Goal: Navigation & Orientation: Find specific page/section

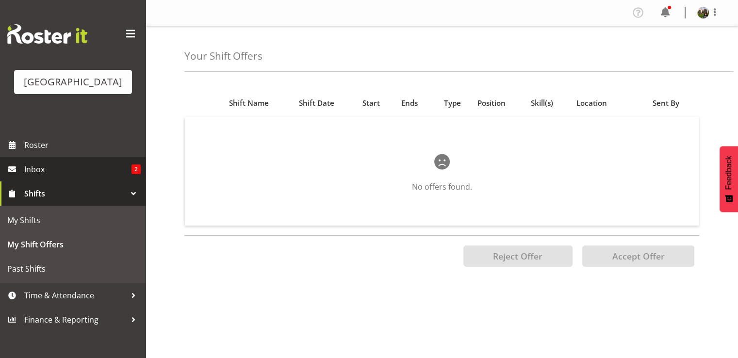
click at [72, 177] on span "Inbox" at bounding box center [77, 169] width 107 height 15
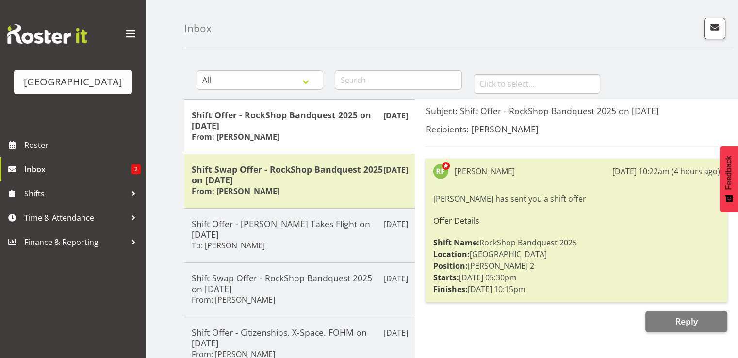
scroll to position [49, 0]
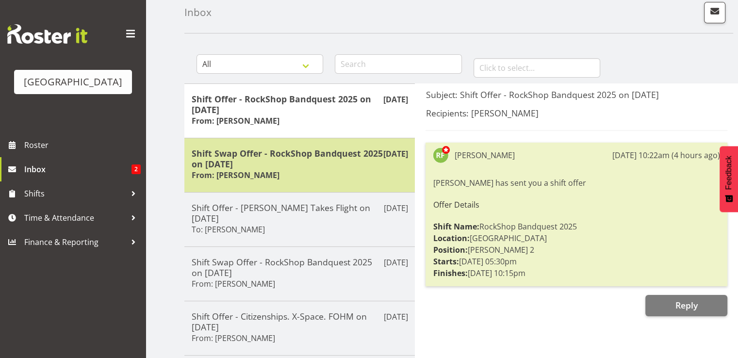
click at [321, 164] on h5 "Shift Swap Offer - RockShop Bandquest 2025 on [DATE]" at bounding box center [300, 158] width 216 height 21
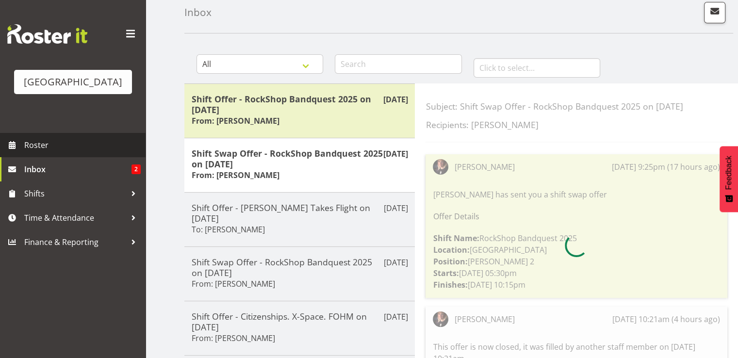
click at [52, 152] on span "Roster" at bounding box center [82, 145] width 116 height 15
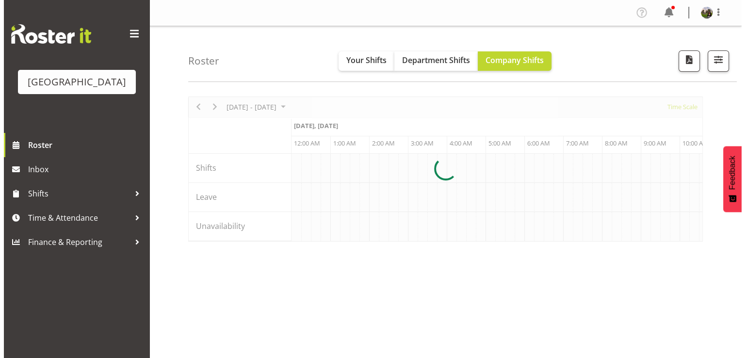
scroll to position [0, 3726]
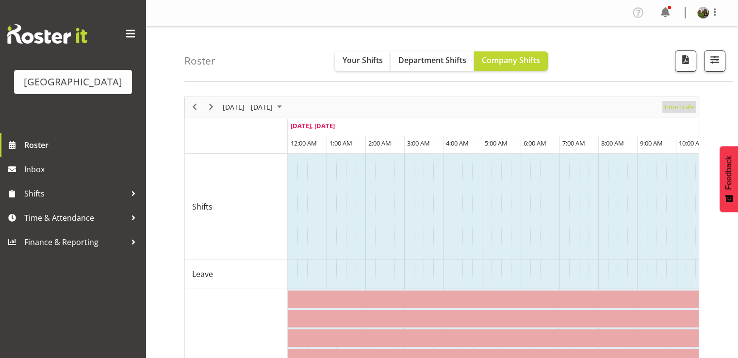
click at [672, 109] on span "Time Scale" at bounding box center [679, 107] width 32 height 12
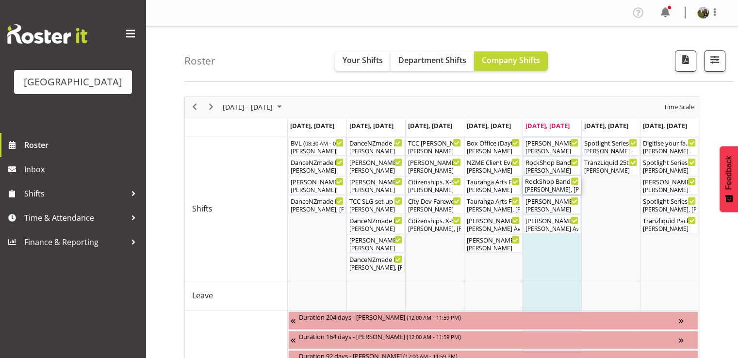
click at [545, 185] on div "RockShop Bandquest 2025 ( 05:30 PM - 10:15 PM ) Skye Colonna, Amanda Clark, Kel…" at bounding box center [552, 185] width 54 height 18
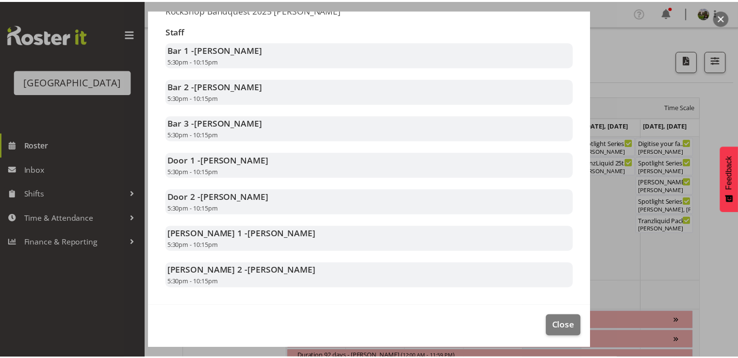
scroll to position [194, 0]
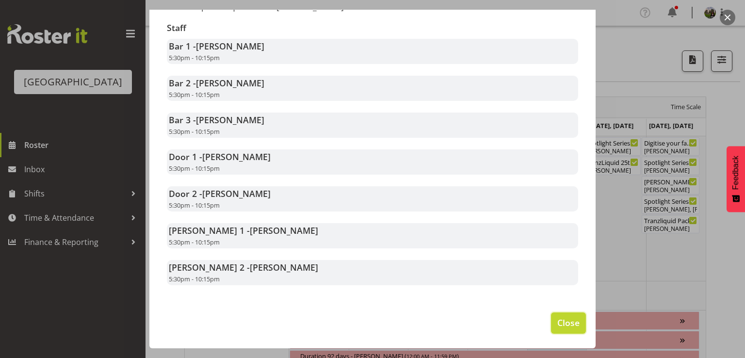
click at [551, 323] on button "Close" at bounding box center [568, 322] width 35 height 21
